Goal: Find specific page/section: Find specific page/section

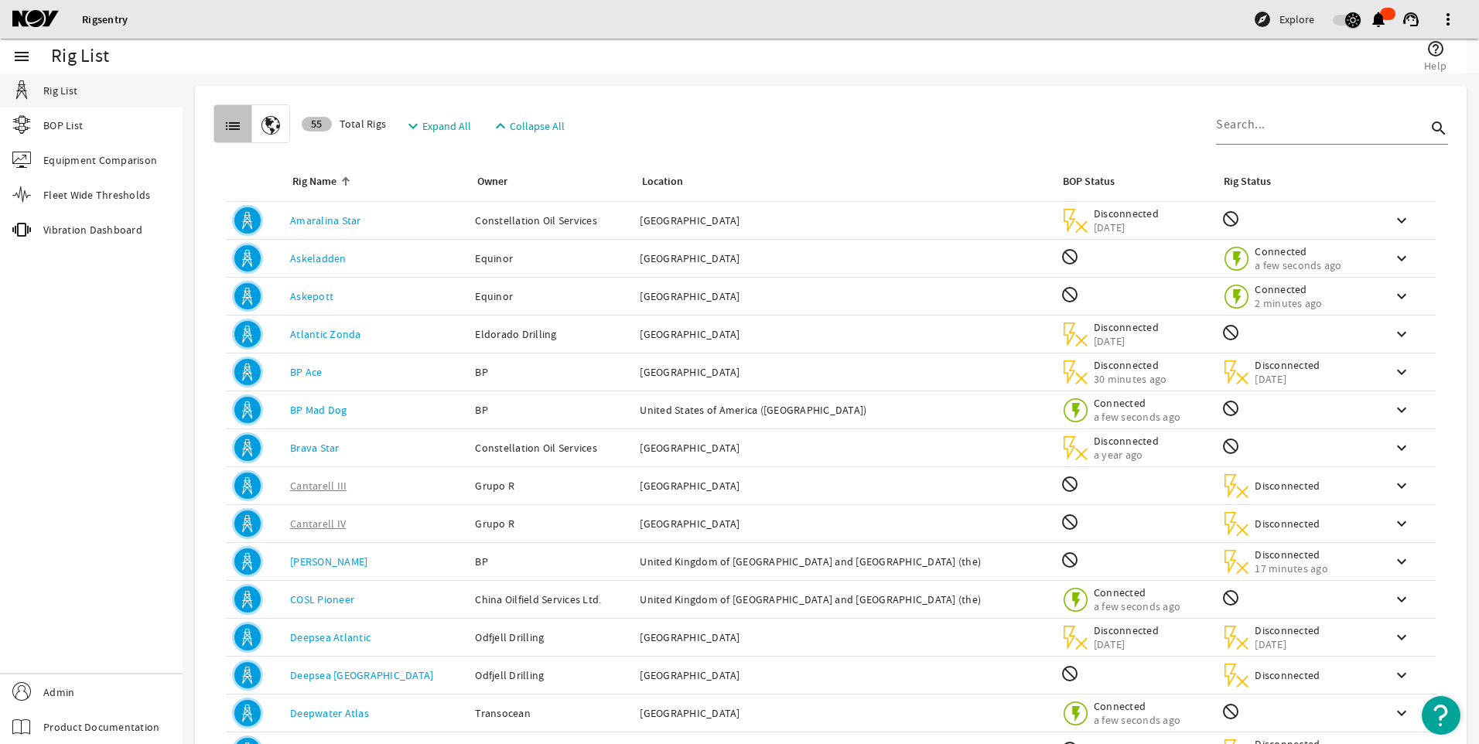
scroll to position [113, 0]
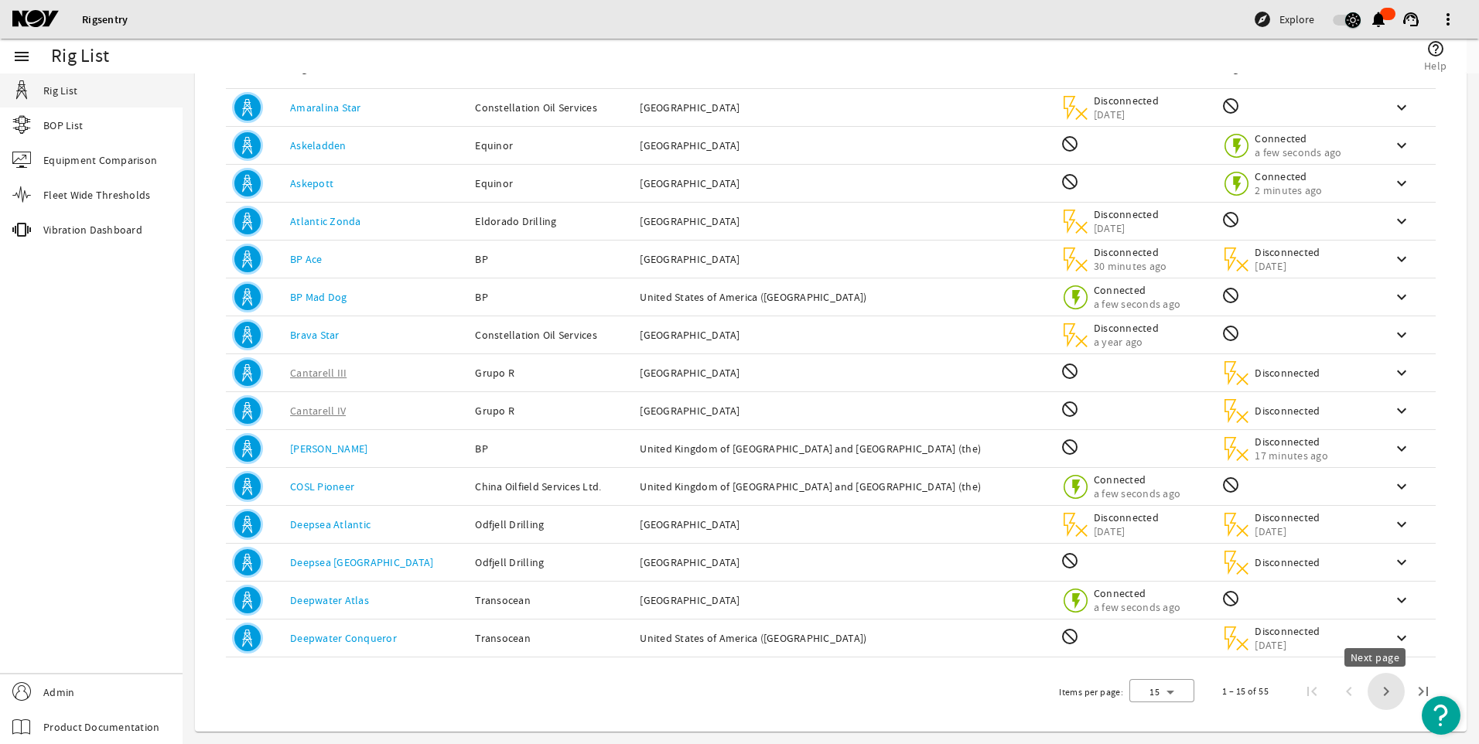
click at [1377, 693] on span "Next page" at bounding box center [1385, 691] width 37 height 37
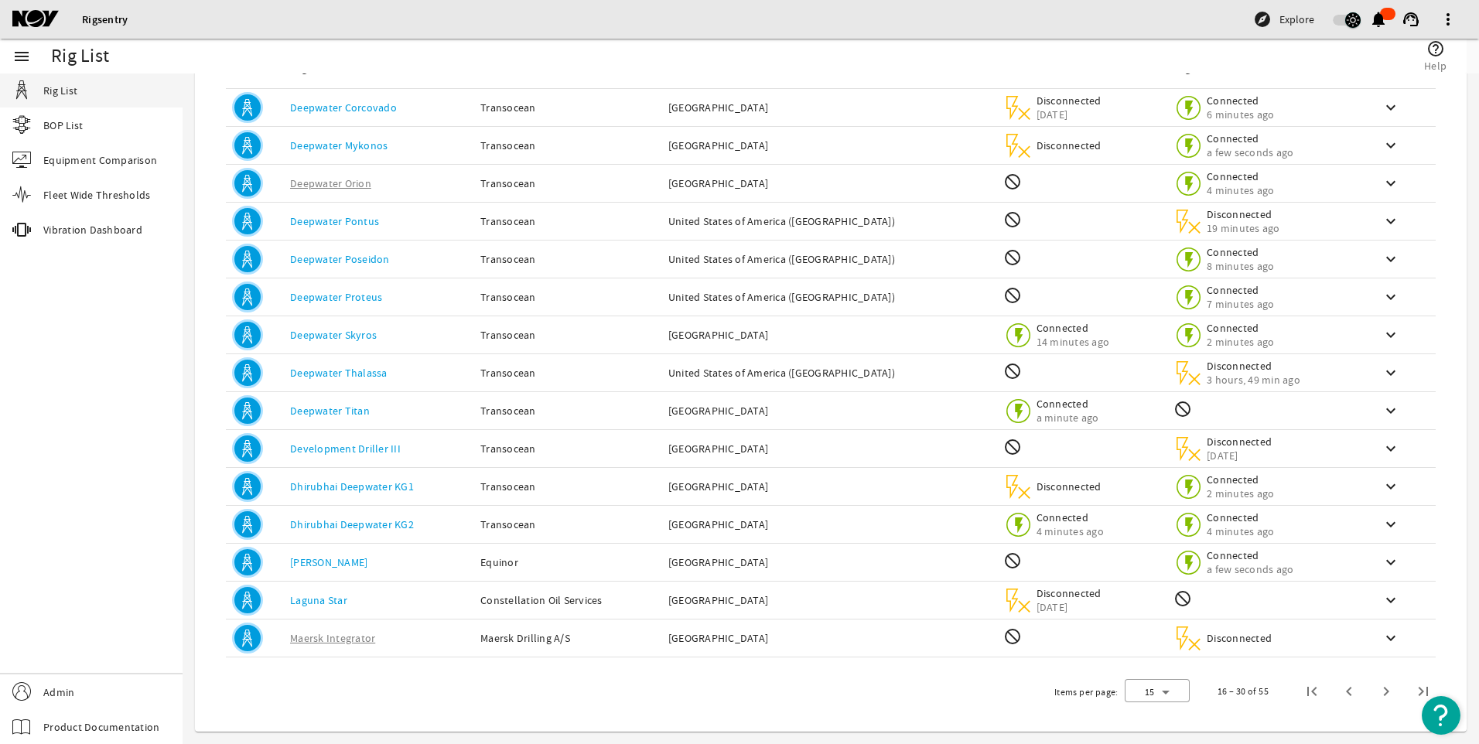
click at [1377, 693] on span "Next page" at bounding box center [1385, 691] width 37 height 37
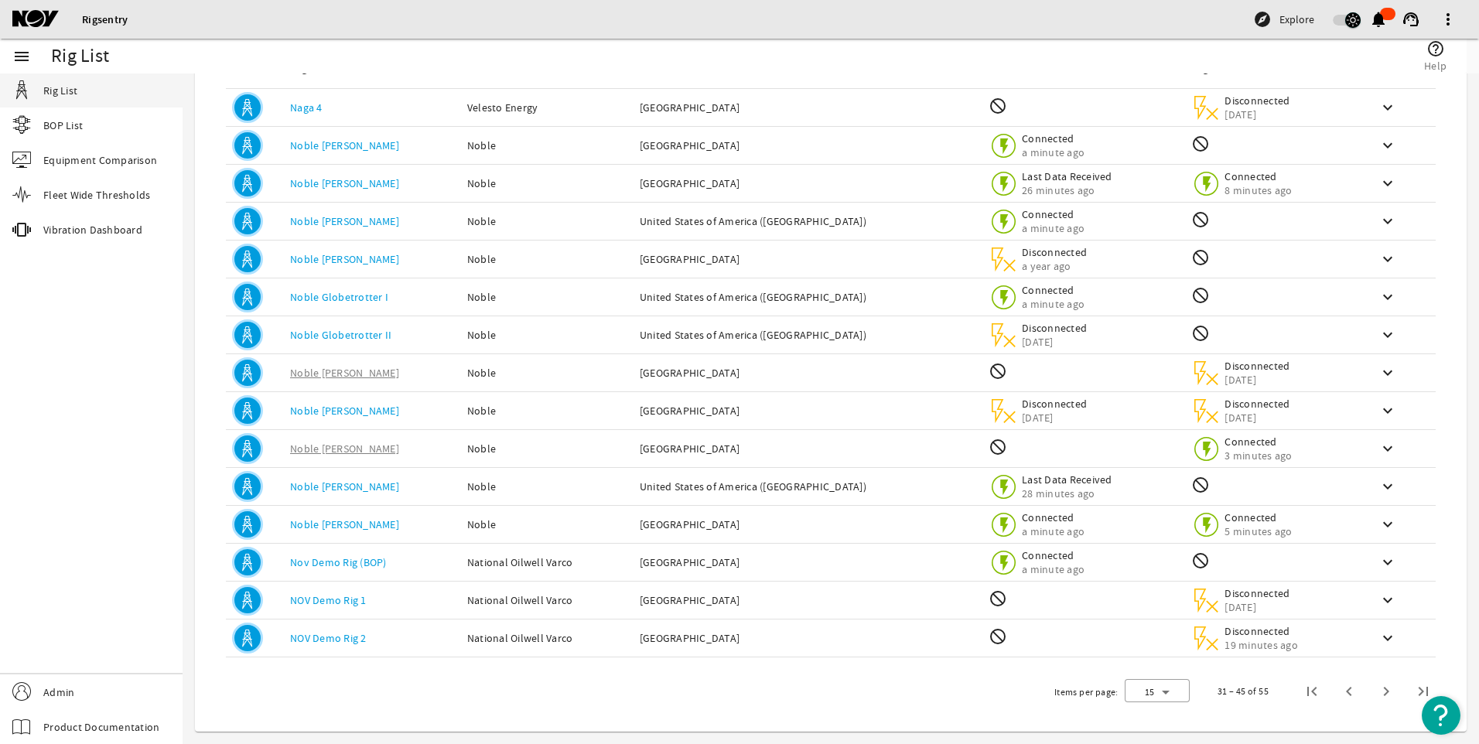
click at [1377, 693] on span "Next page" at bounding box center [1385, 691] width 37 height 37
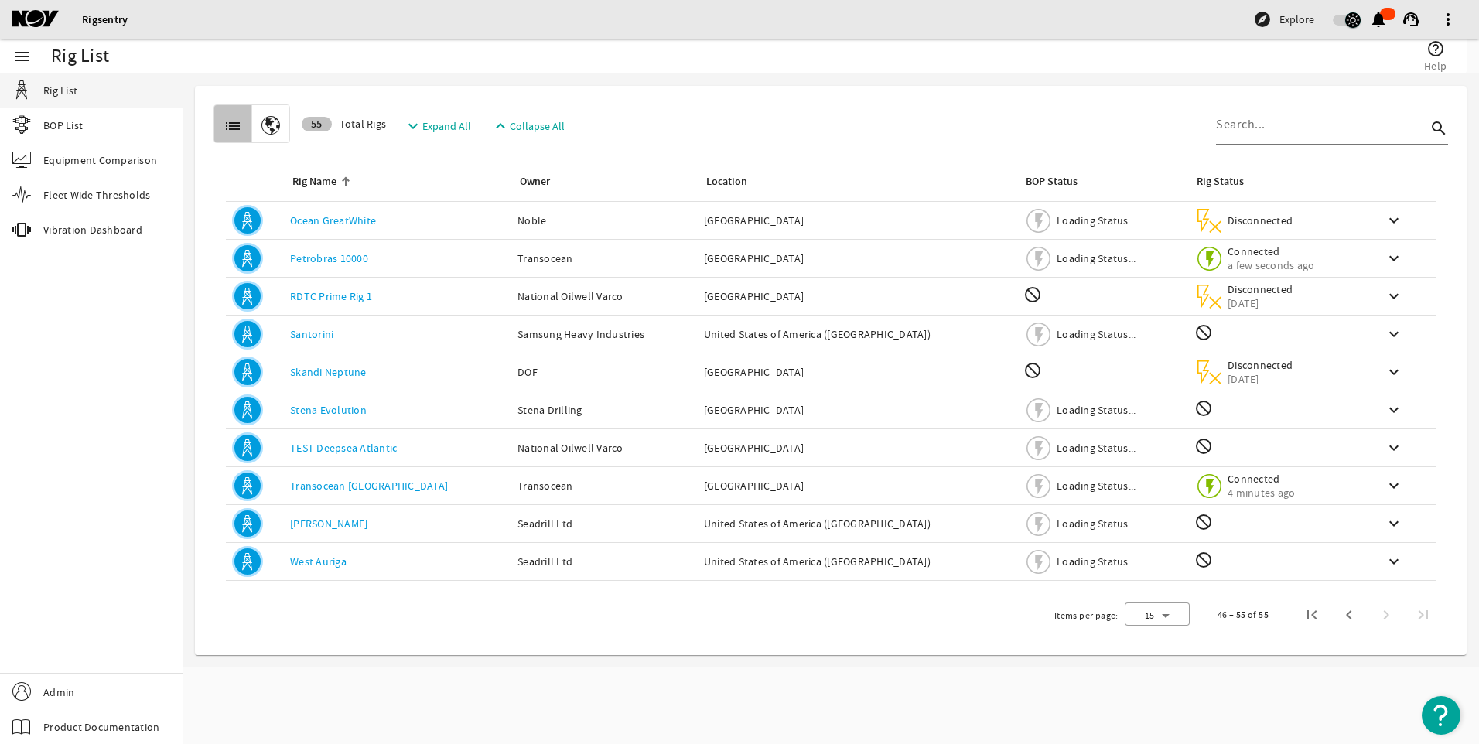
scroll to position [0, 0]
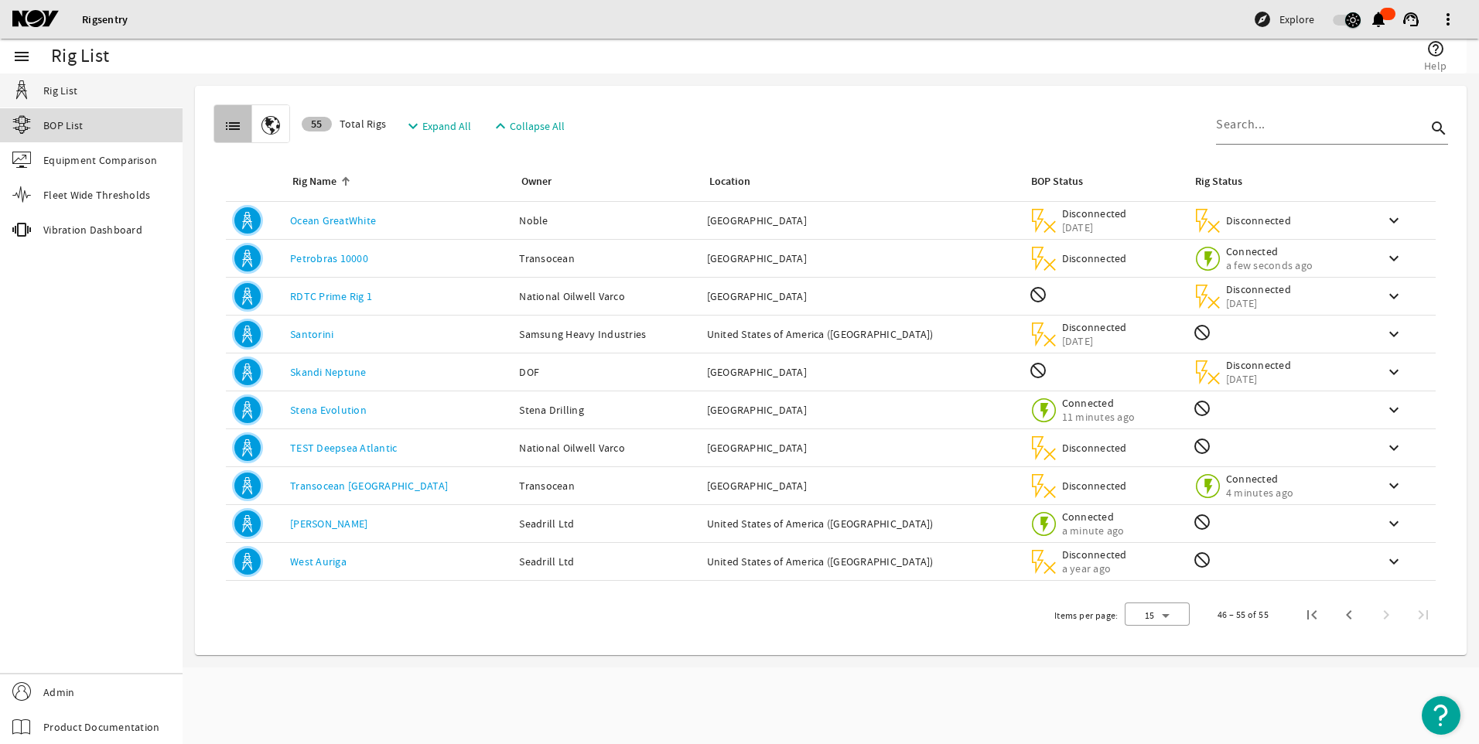
click at [42, 121] on link "BOP List" at bounding box center [91, 125] width 183 height 34
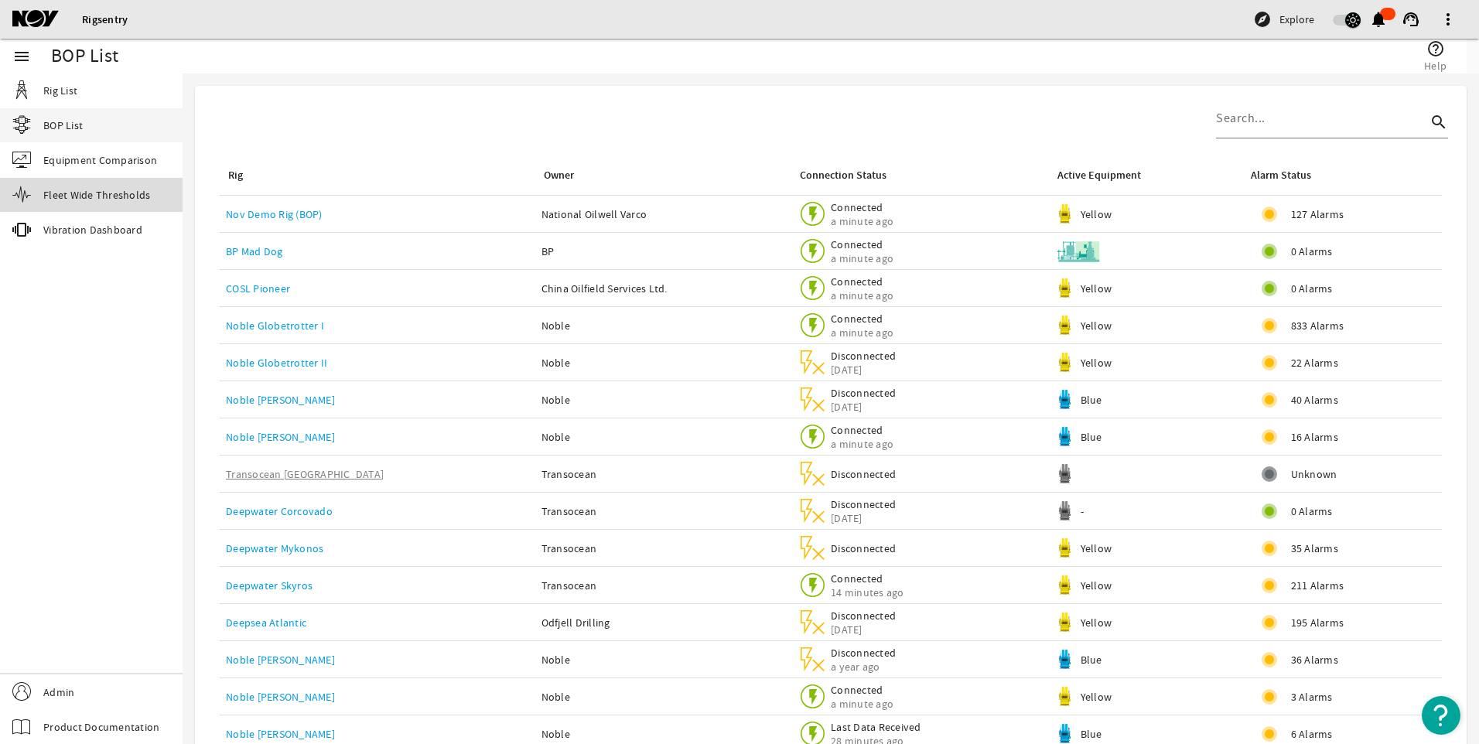
click at [100, 196] on span "Fleet Wide Thresholds" at bounding box center [96, 194] width 107 height 15
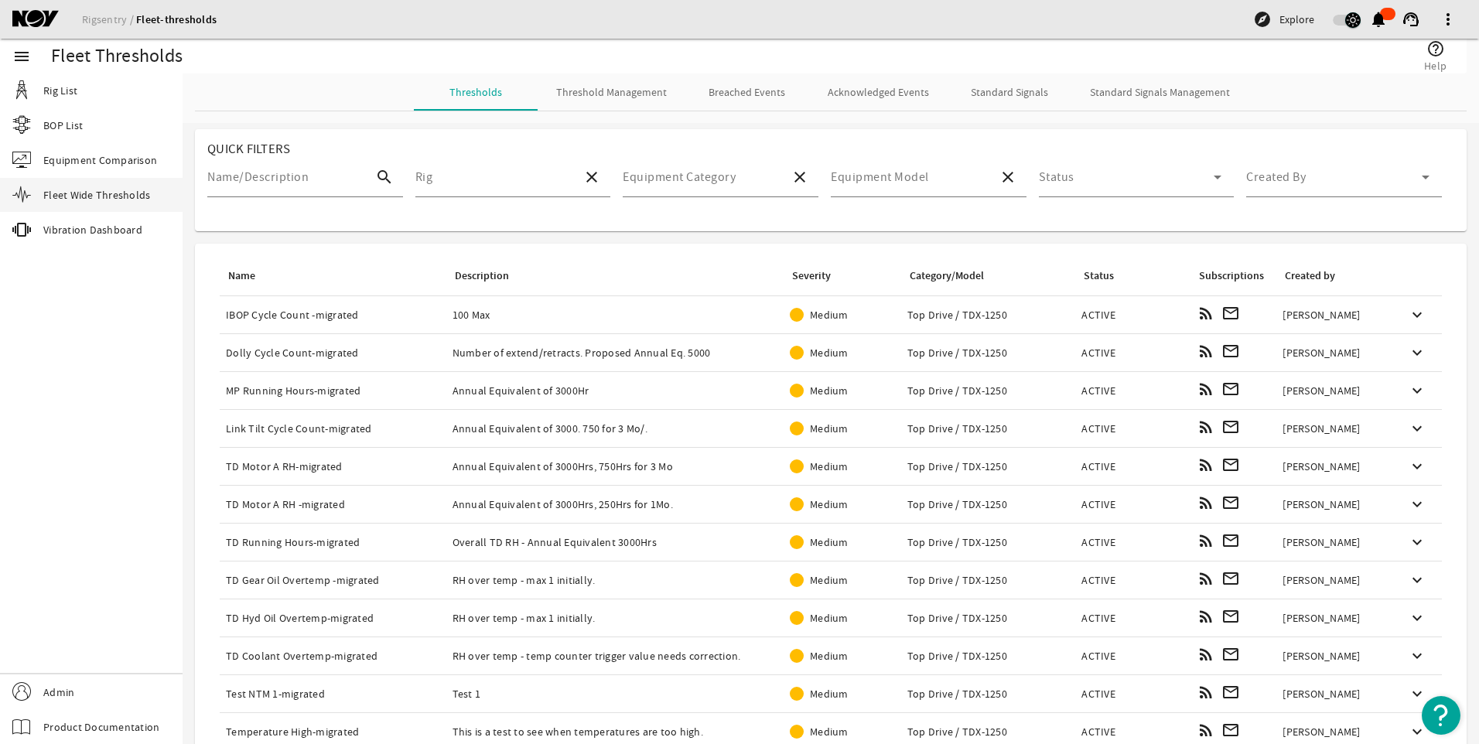
scroll to position [183, 0]
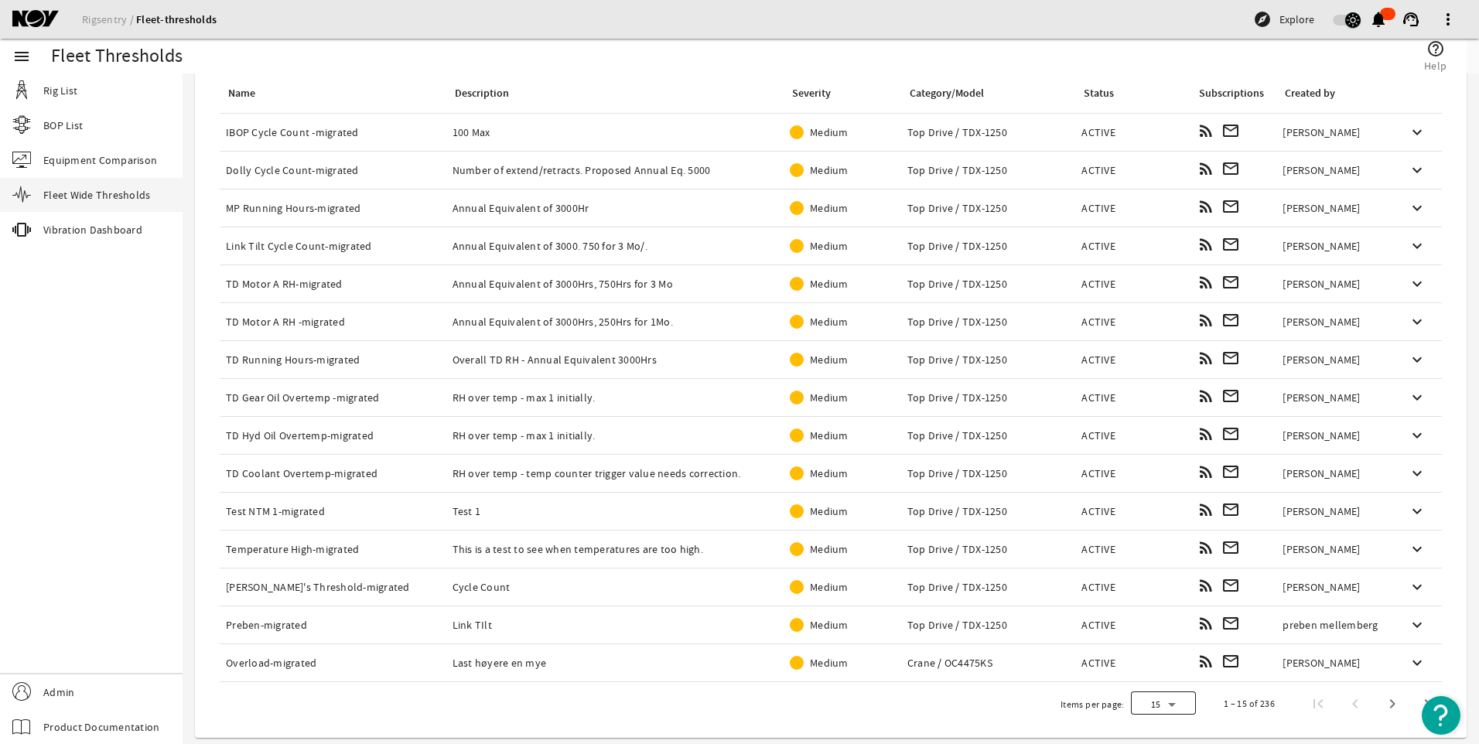
click at [1157, 704] on div at bounding box center [1163, 703] width 65 height 37
click at [1151, 669] on span "100" at bounding box center [1141, 663] width 20 height 19
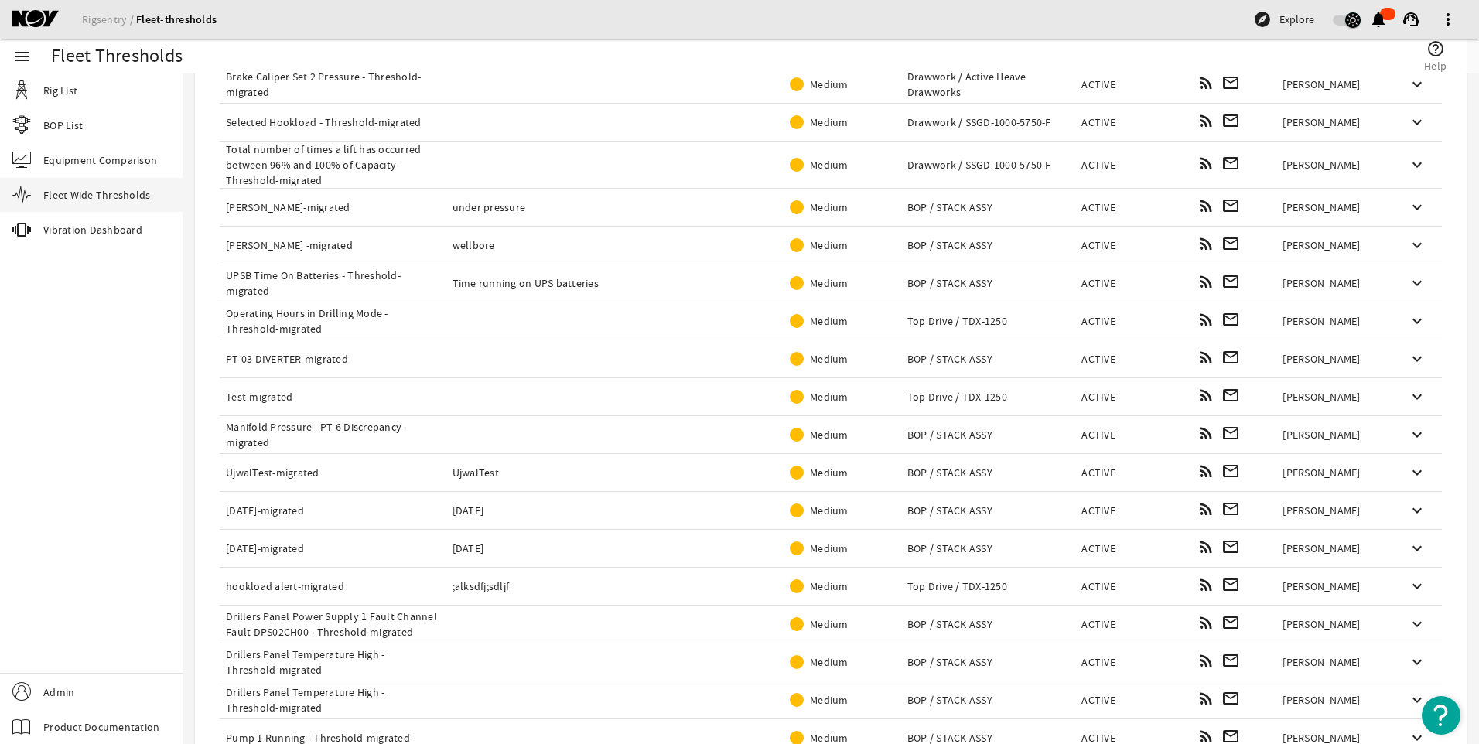
scroll to position [3413, 0]
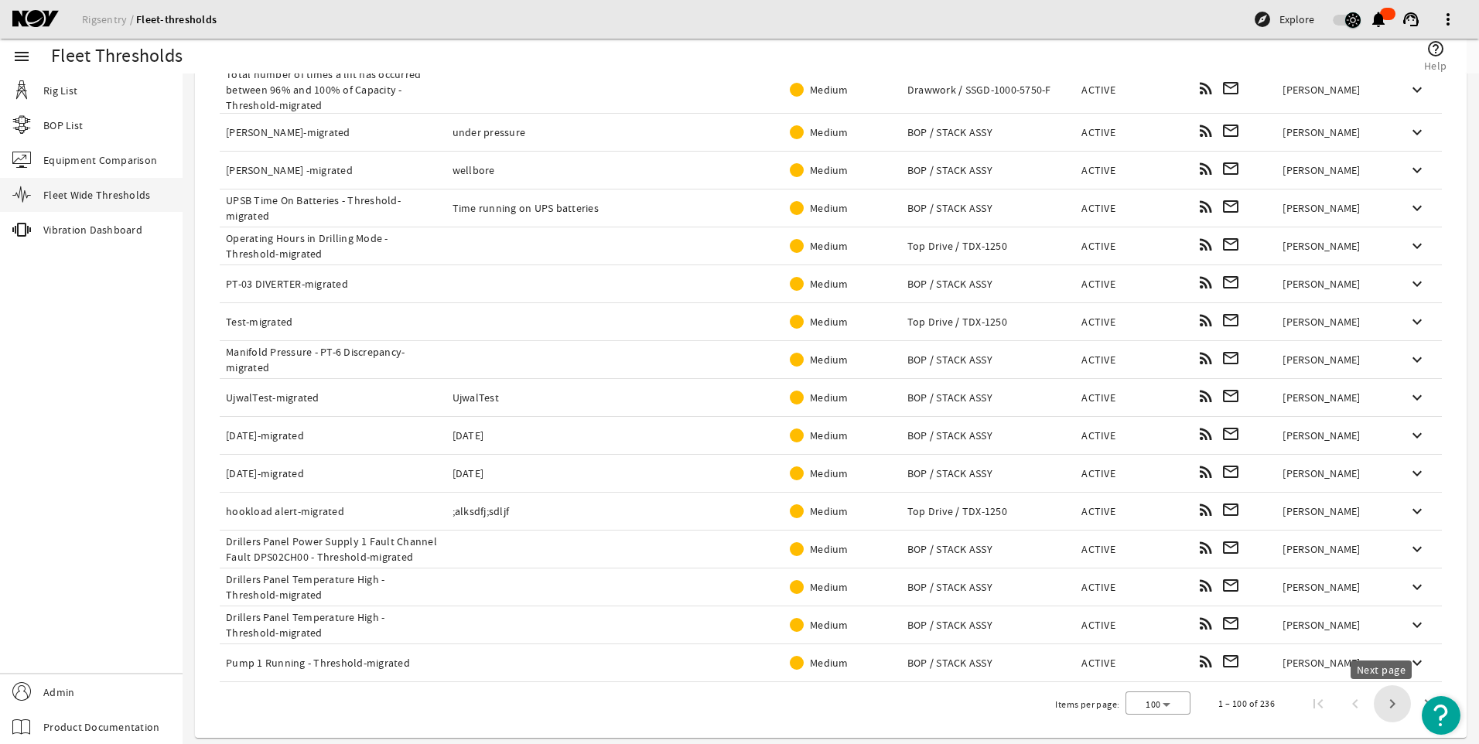
click at [1374, 706] on span "Next page" at bounding box center [1392, 703] width 37 height 37
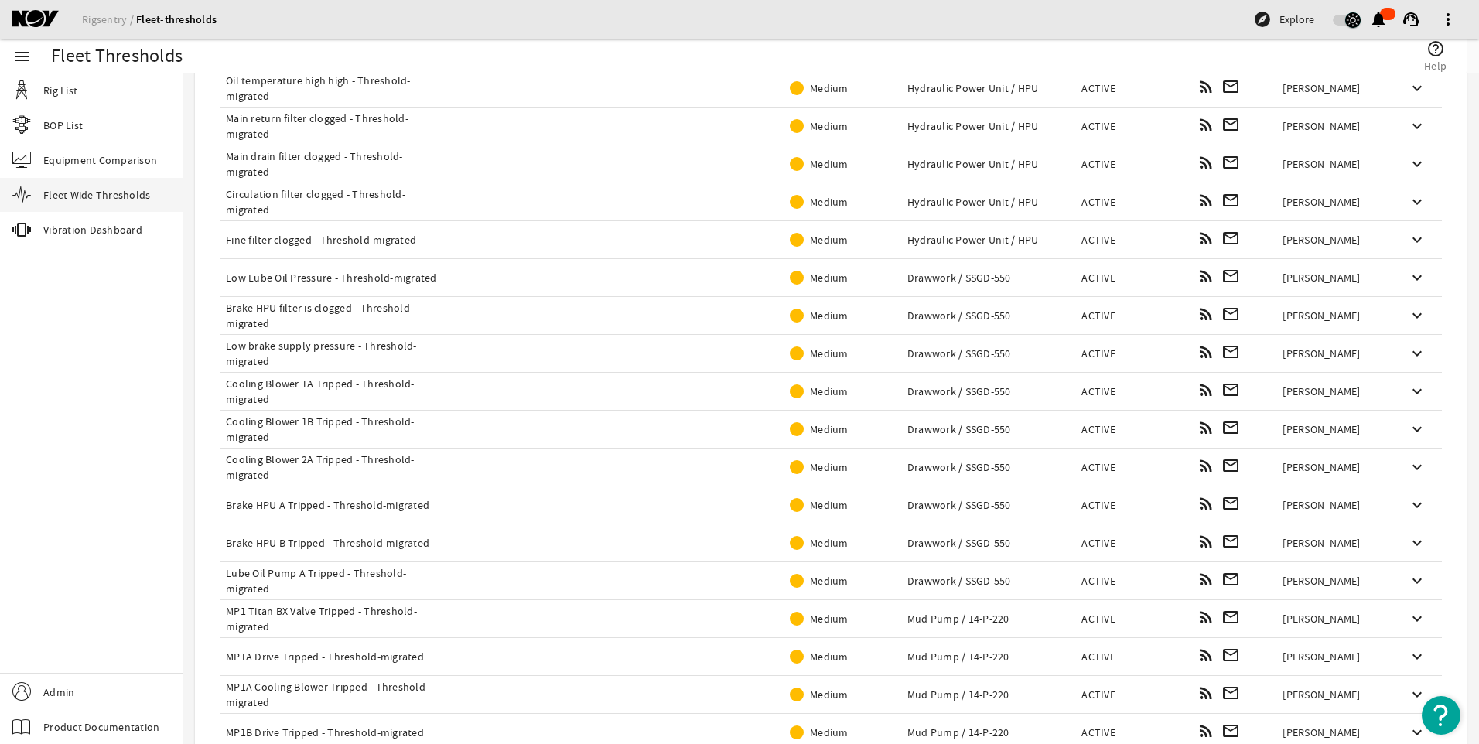
scroll to position [0, 0]
